Goal: Find specific page/section

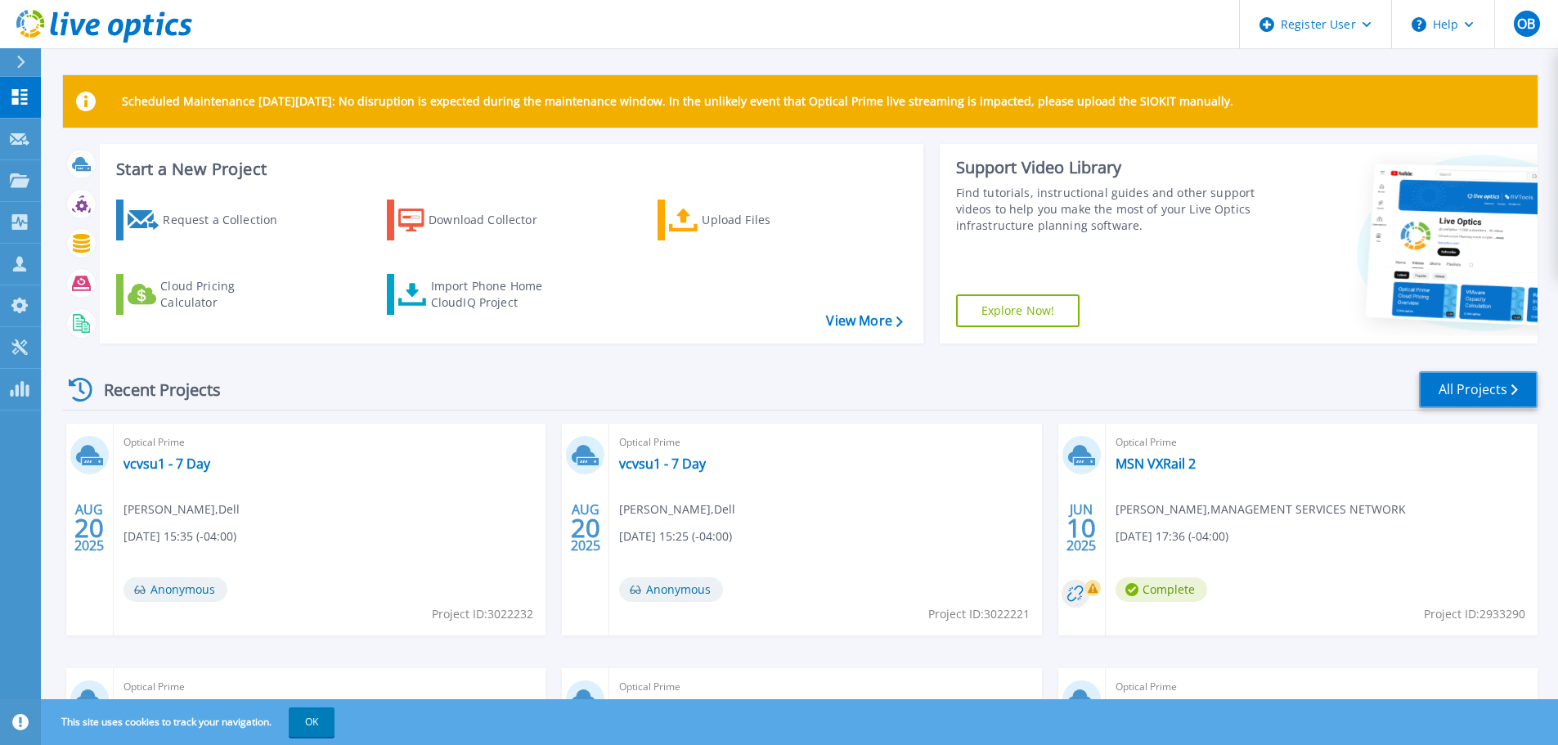
click at [1462, 405] on link "All Projects" at bounding box center [1478, 389] width 119 height 37
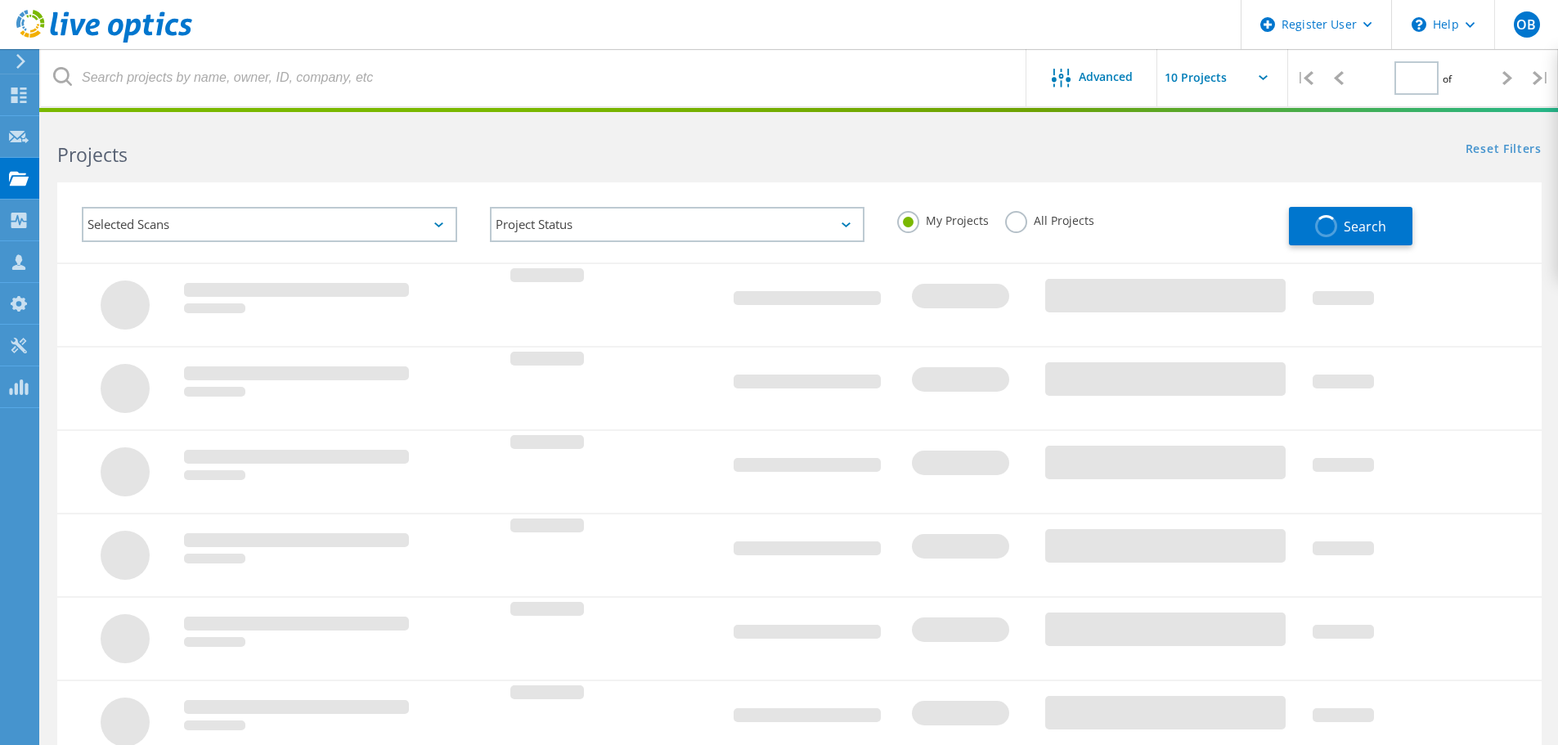
type input "1"
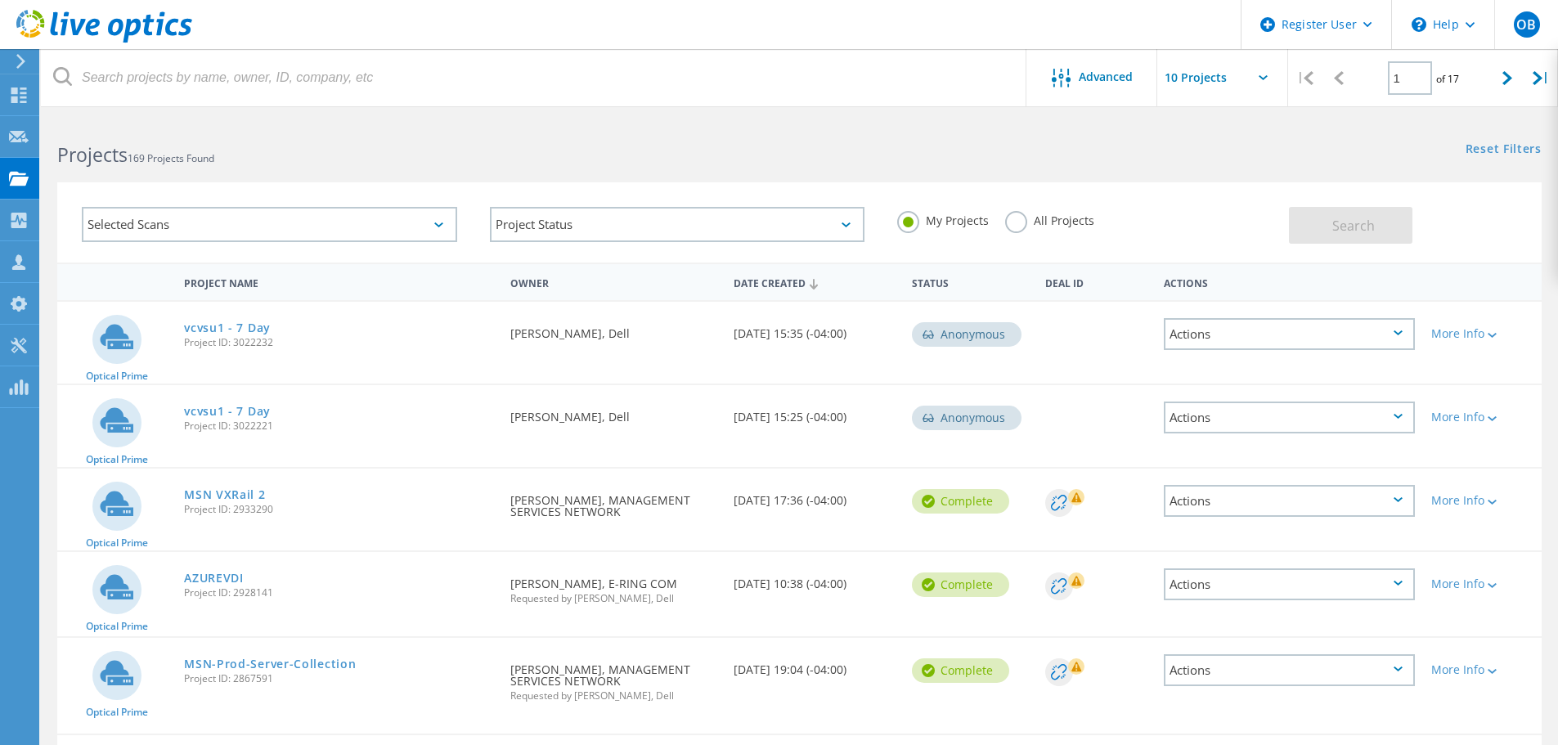
click at [1007, 224] on label "All Projects" at bounding box center [1049, 219] width 89 height 16
click at [0, 0] on input "All Projects" at bounding box center [0, 0] width 0 height 0
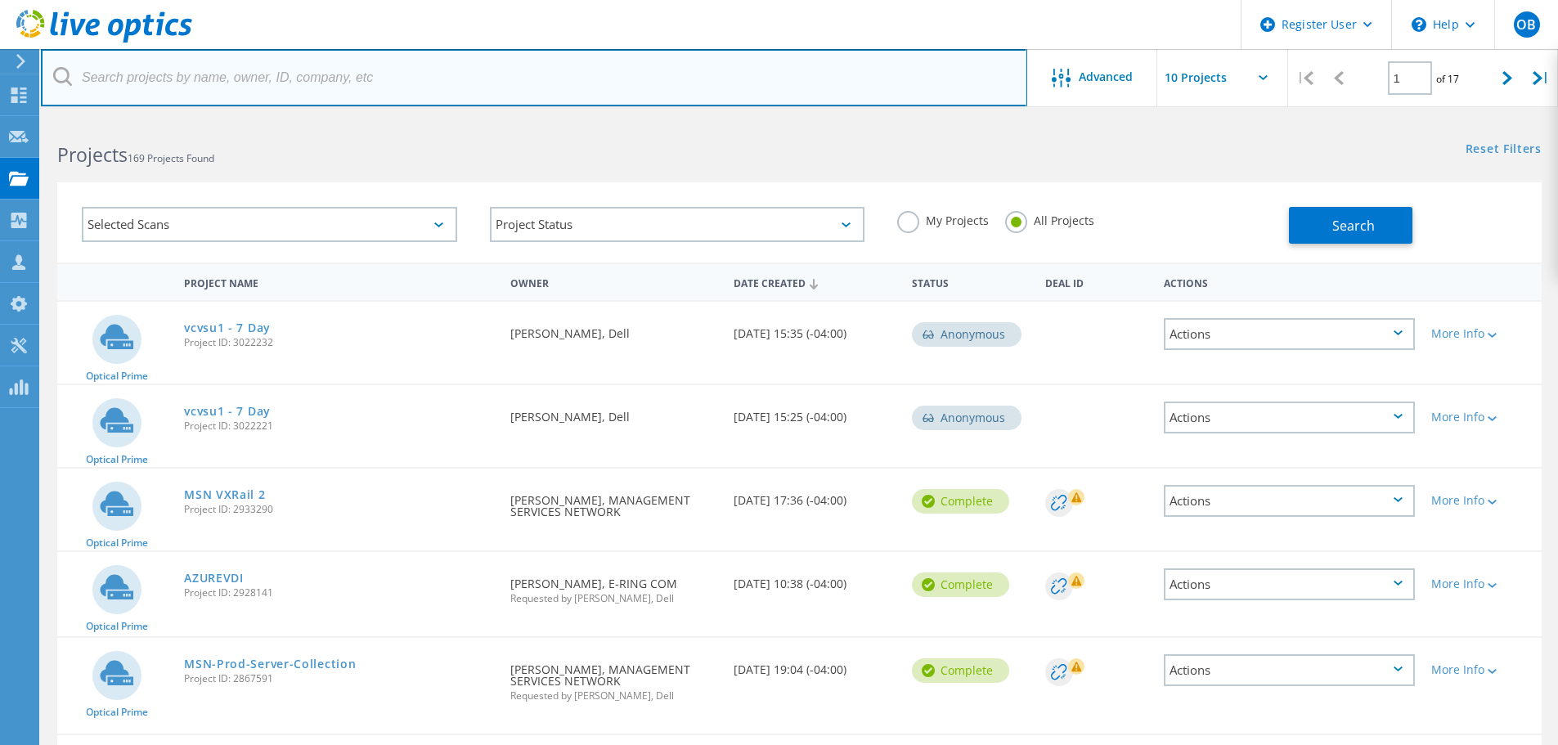
click at [171, 79] on input "text" at bounding box center [534, 77] width 987 height 57
paste input "[PERSON_NAME][EMAIL_ADDRESS][PERSON_NAME][DOMAIN_NAME]"
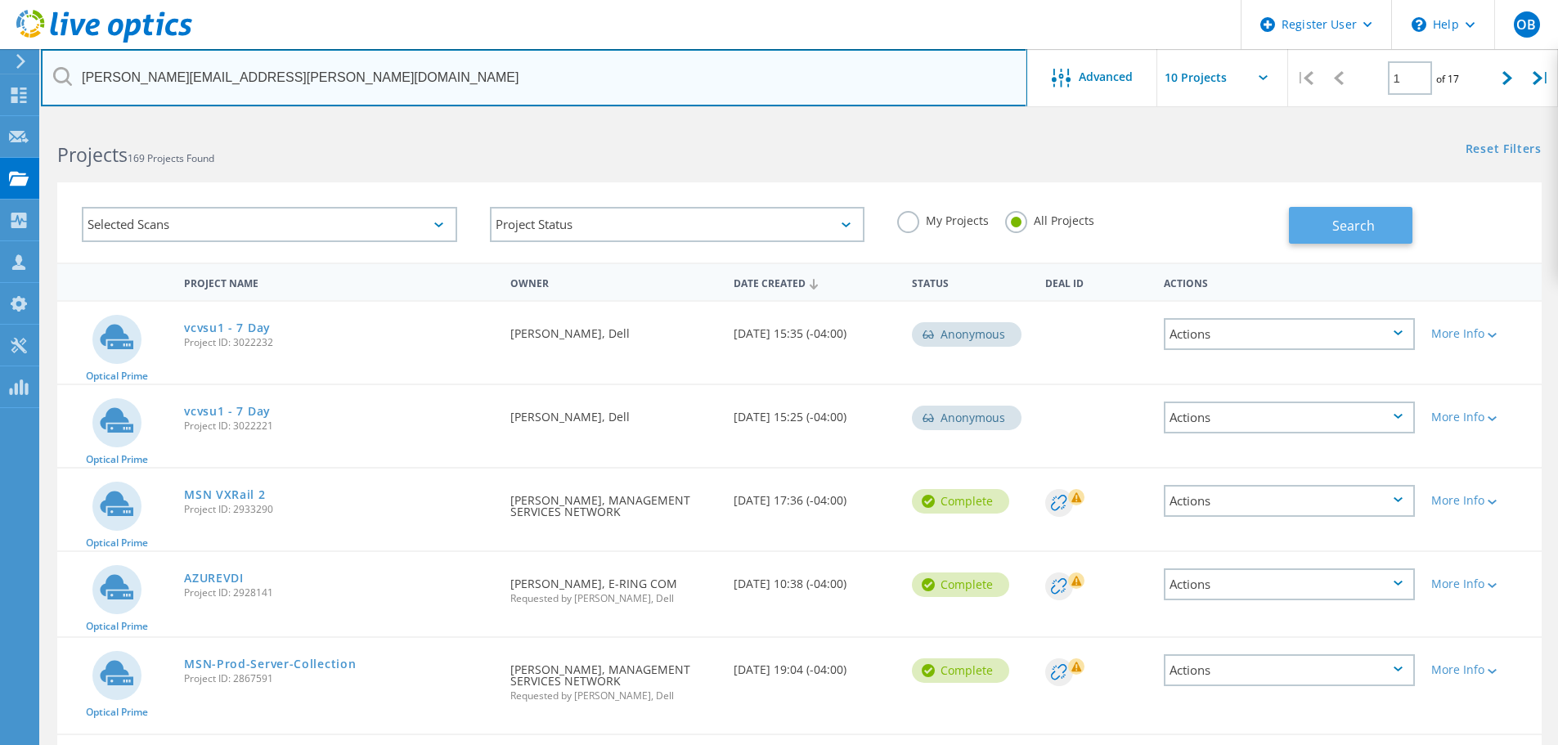
type input "[PERSON_NAME][EMAIL_ADDRESS][PERSON_NAME][DOMAIN_NAME]"
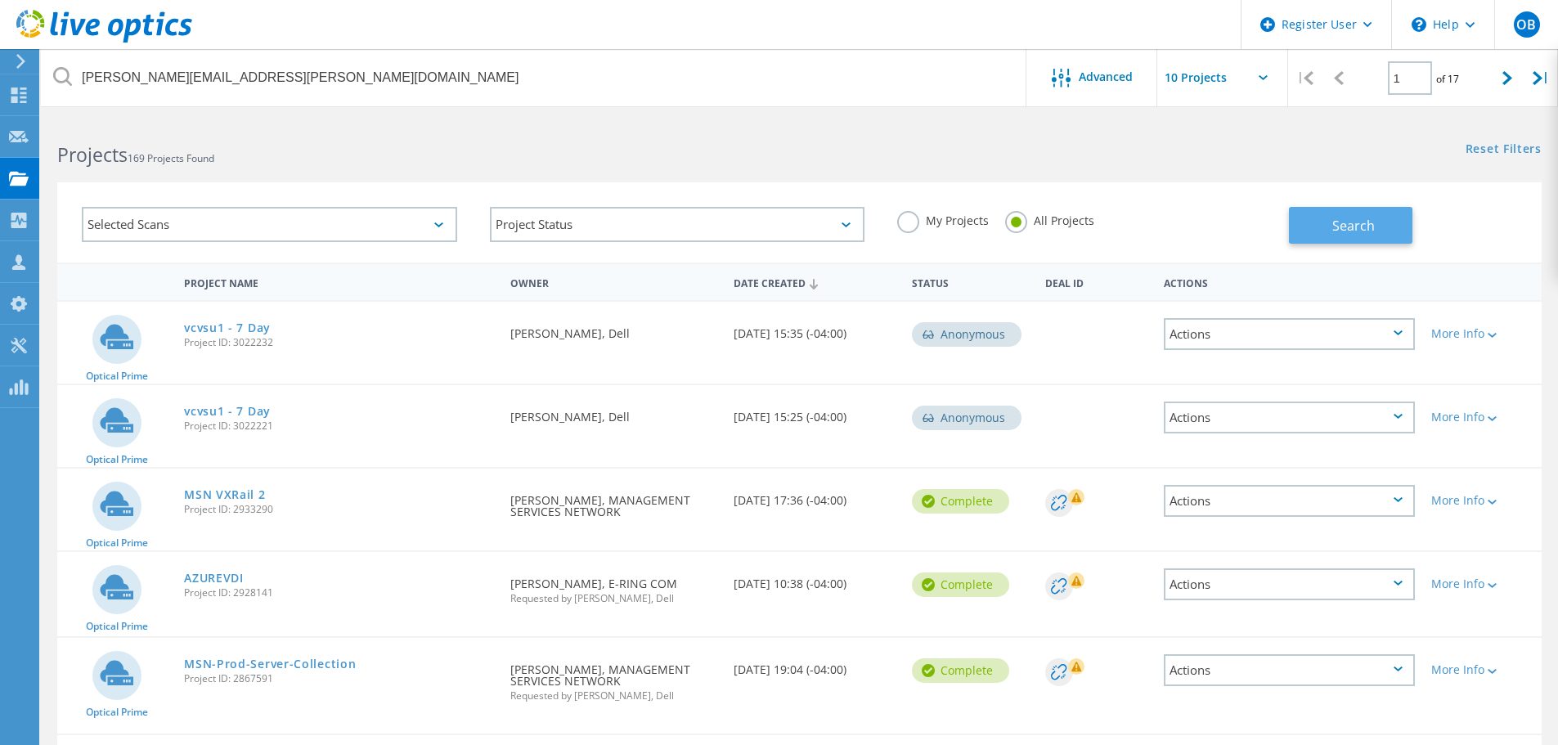
click at [1330, 222] on button "Search" at bounding box center [1351, 225] width 124 height 37
